Goal: Information Seeking & Learning: Understand process/instructions

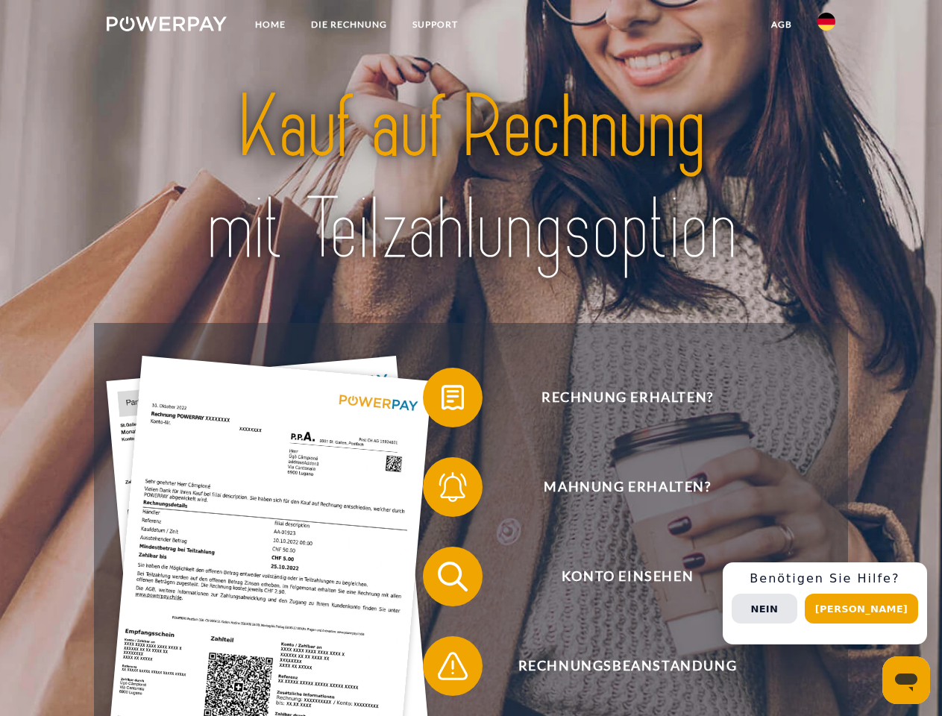
click at [166, 26] on img at bounding box center [167, 23] width 120 height 15
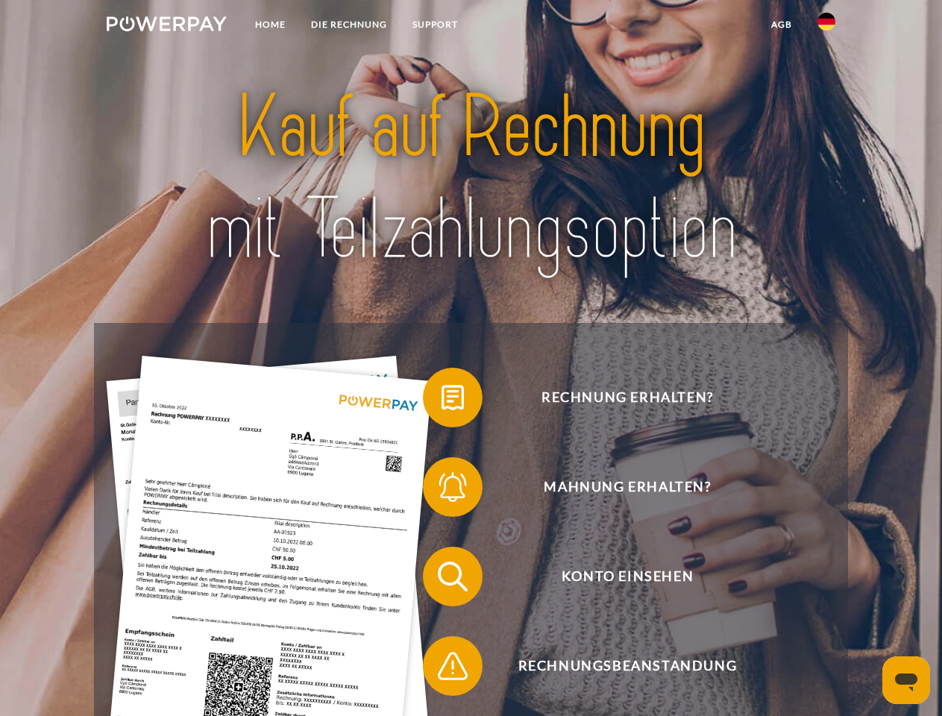
click at [826, 26] on img at bounding box center [826, 22] width 18 height 18
click at [781, 25] on link "agb" at bounding box center [782, 24] width 46 height 27
click at [442, 401] on span at bounding box center [430, 397] width 75 height 75
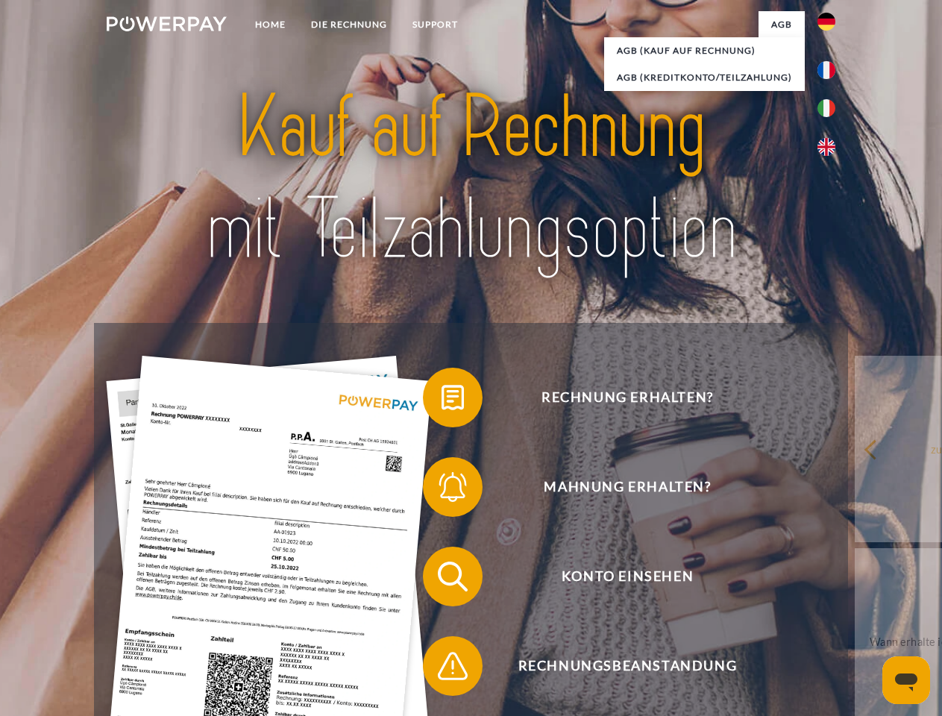
click at [442, 490] on span at bounding box center [430, 487] width 75 height 75
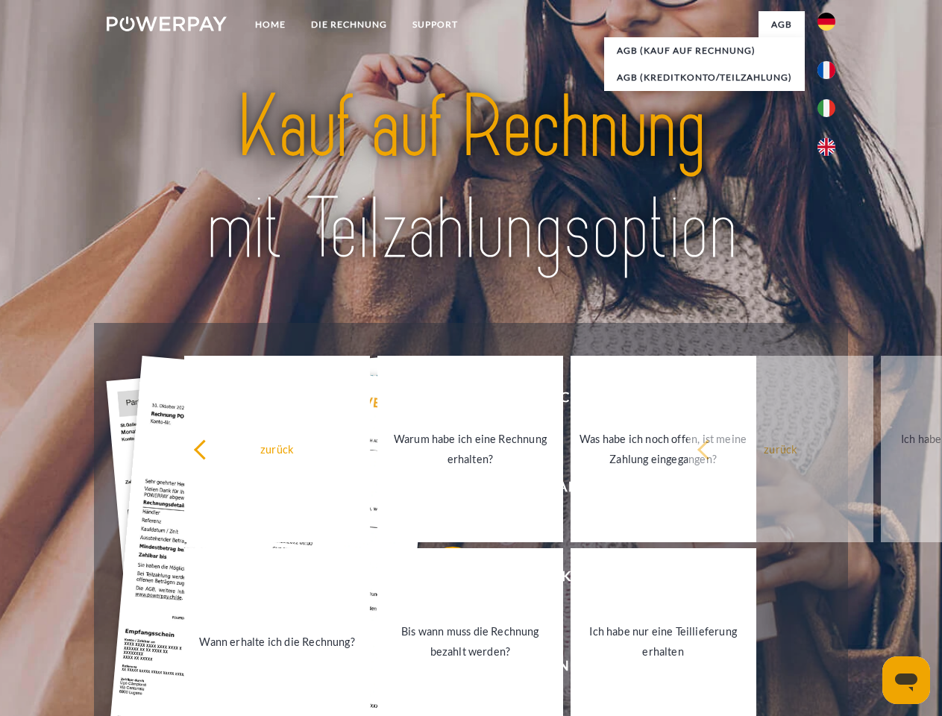
click at [442, 580] on link "Bis wann muss die Rechnung bezahlt werden?" at bounding box center [470, 641] width 186 height 186
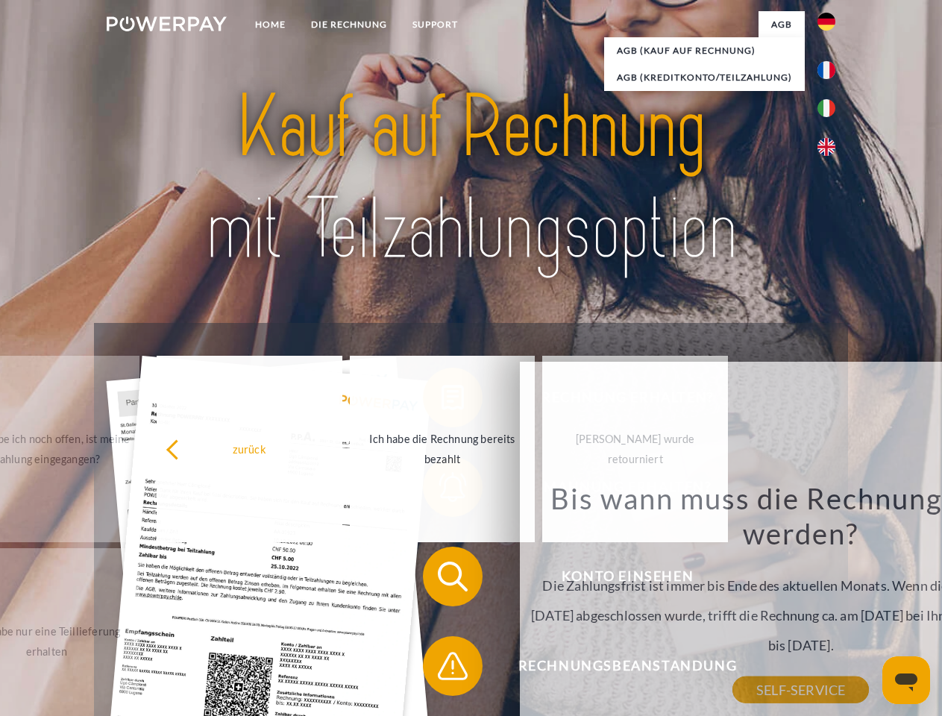
click at [529, 669] on div "Bis wann muss die Rechnung bezahlt werden? Die Zahlungsfrist ist immer bis Ende…" at bounding box center [801, 585] width 544 height 210
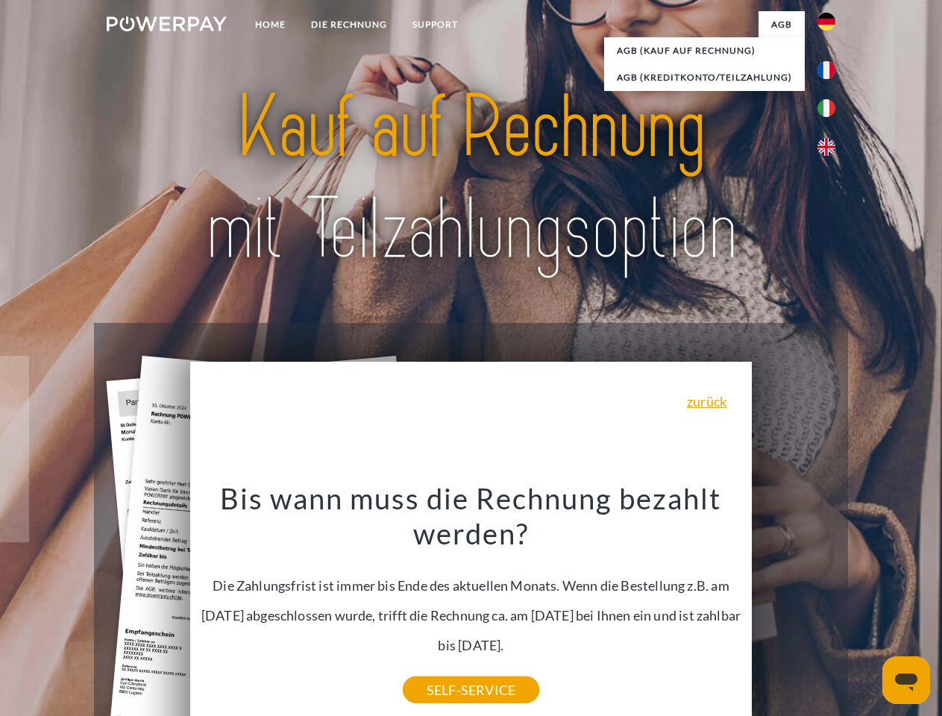
click at [830, 603] on div "Rechnung erhalten? Mahnung erhalten? Konto einsehen" at bounding box center [470, 621] width 753 height 597
click at [794, 606] on span "Konto einsehen" at bounding box center [627, 577] width 365 height 60
click at [867, 609] on header "Home DIE RECHNUNG SUPPORT" at bounding box center [471, 515] width 942 height 1030
